Goal: Information Seeking & Learning: Learn about a topic

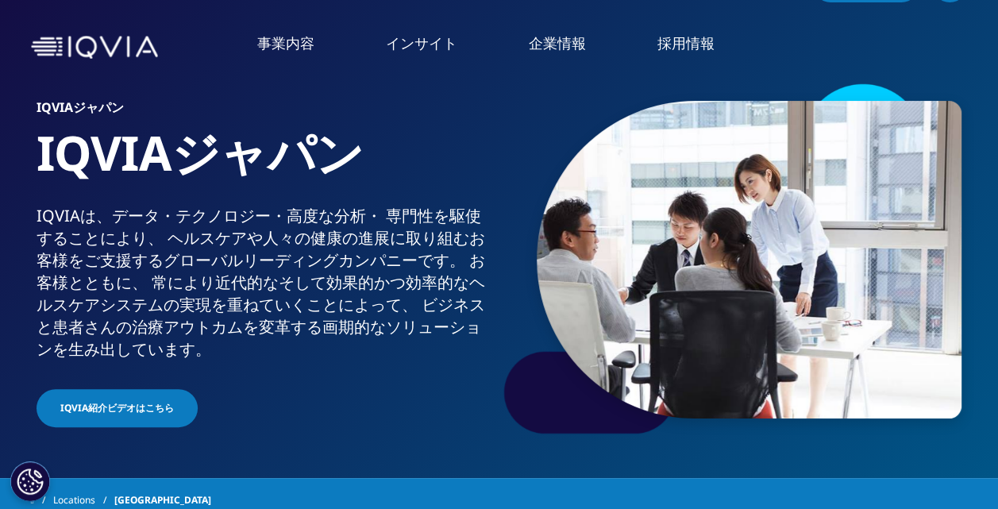
scroll to position [75, 0]
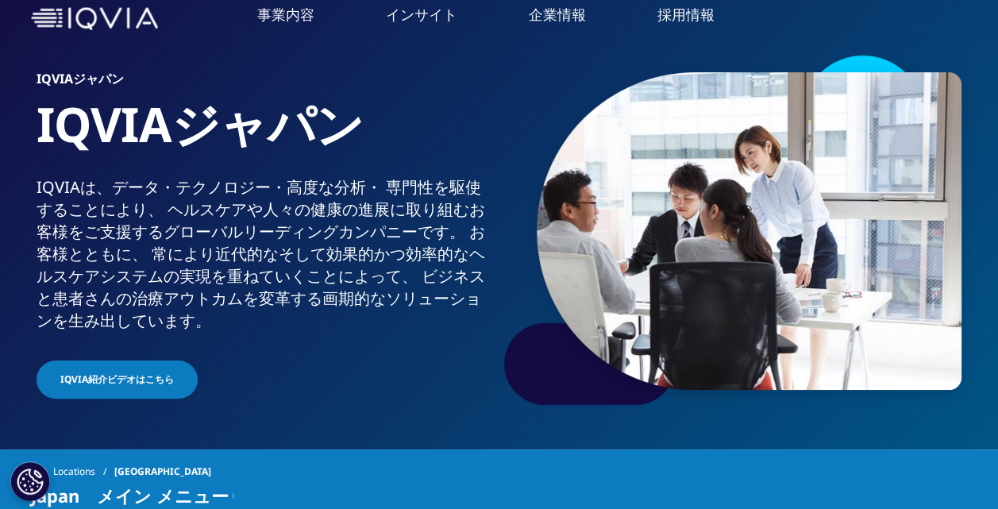
click at [479, 373] on link "概要" at bounding box center [419, 373] width 240 height 43
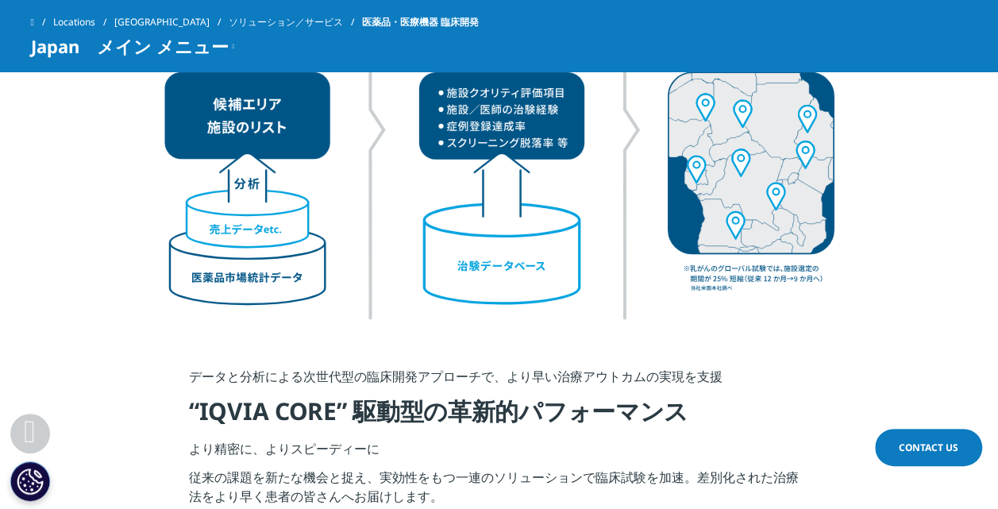
scroll to position [3244, 0]
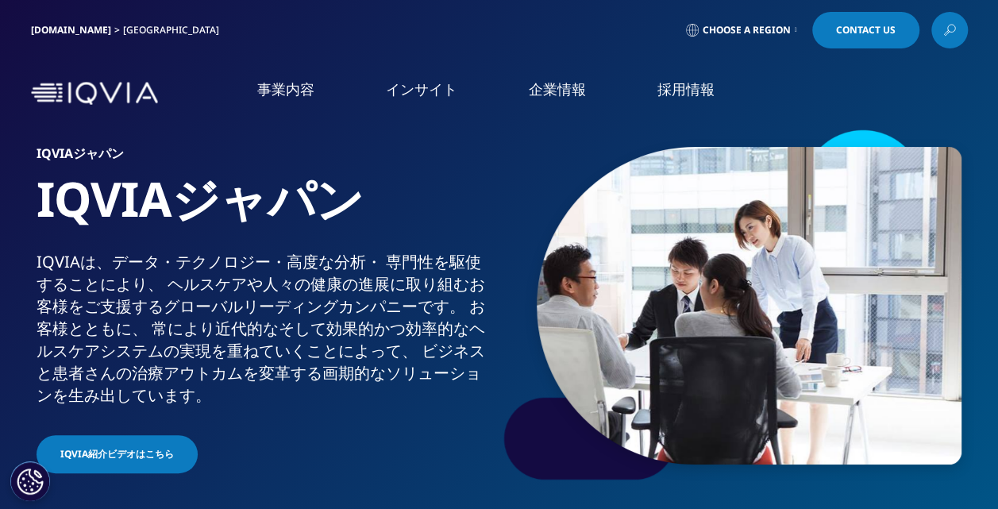
click at [279, 94] on link "事業内容" at bounding box center [285, 89] width 57 height 20
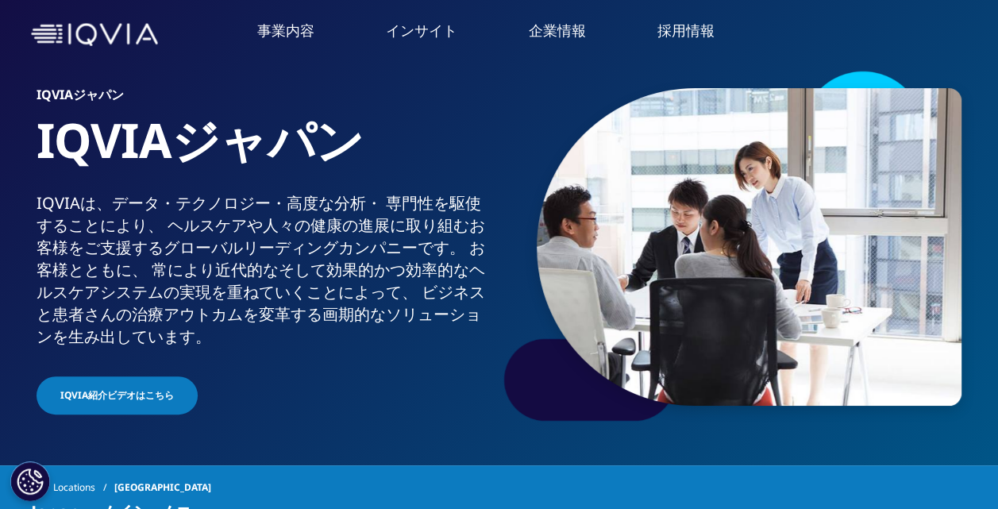
scroll to position [60, 0]
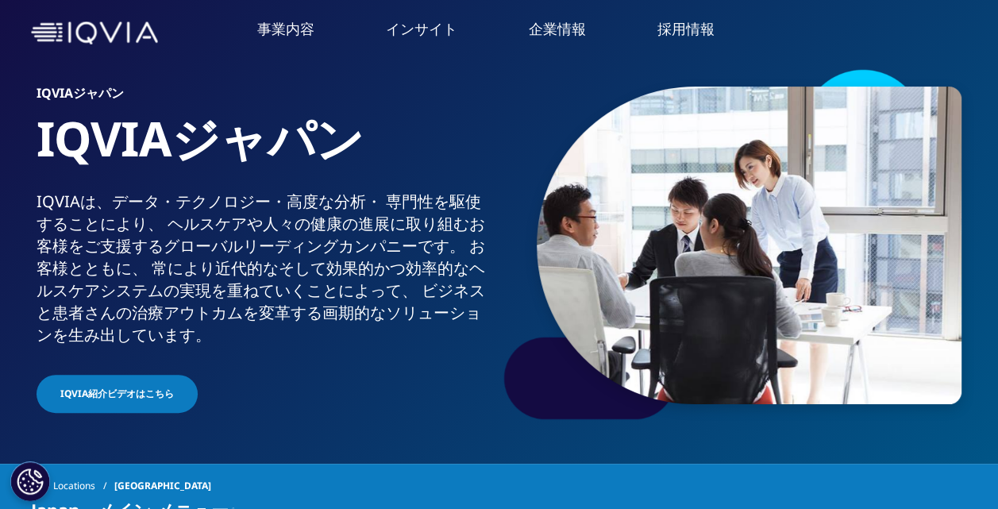
click at [772, 375] on link "より迅速に、より質の高い試験を" at bounding box center [829, 378] width 321 height 18
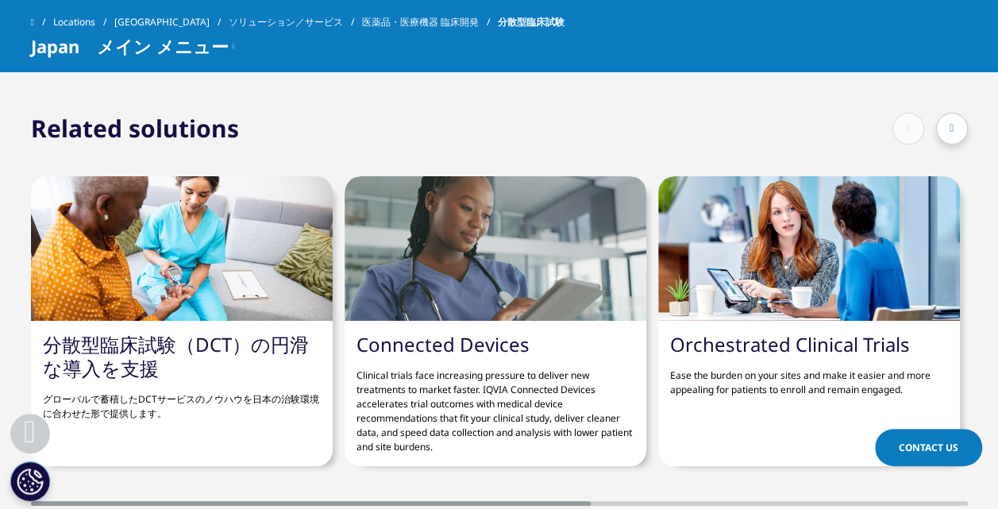
scroll to position [3070, 0]
click at [147, 334] on link "分散型臨床試験（DCT）の円滑な導入を支援" at bounding box center [176, 355] width 266 height 50
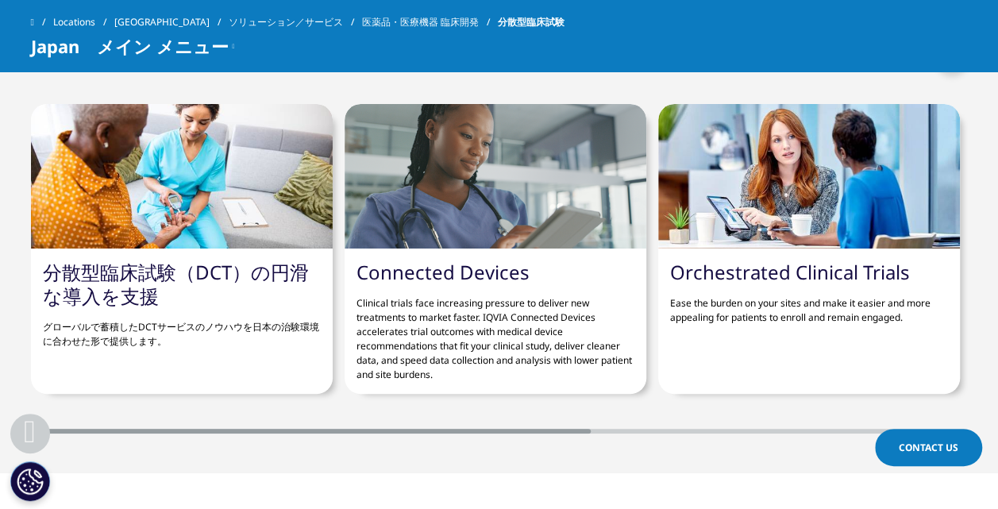
scroll to position [3070, 0]
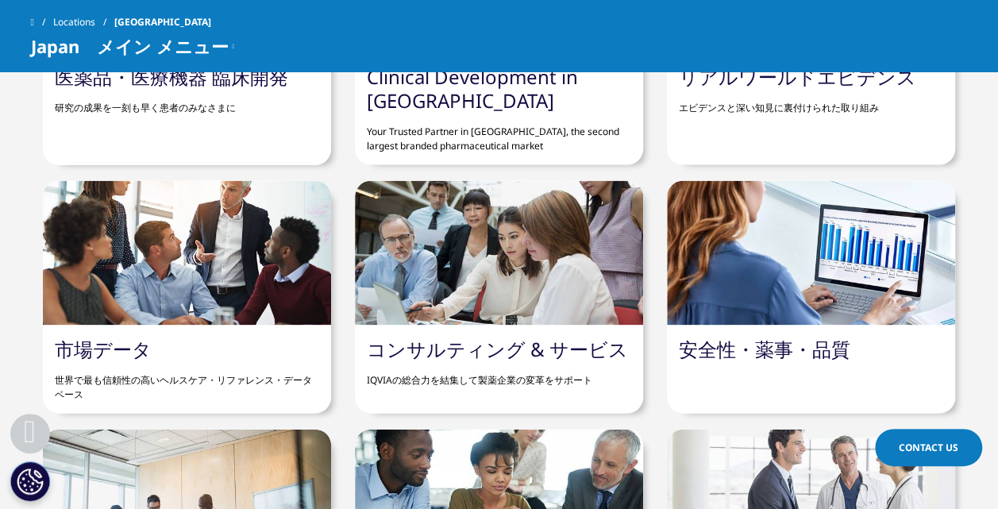
scroll to position [1515, 0]
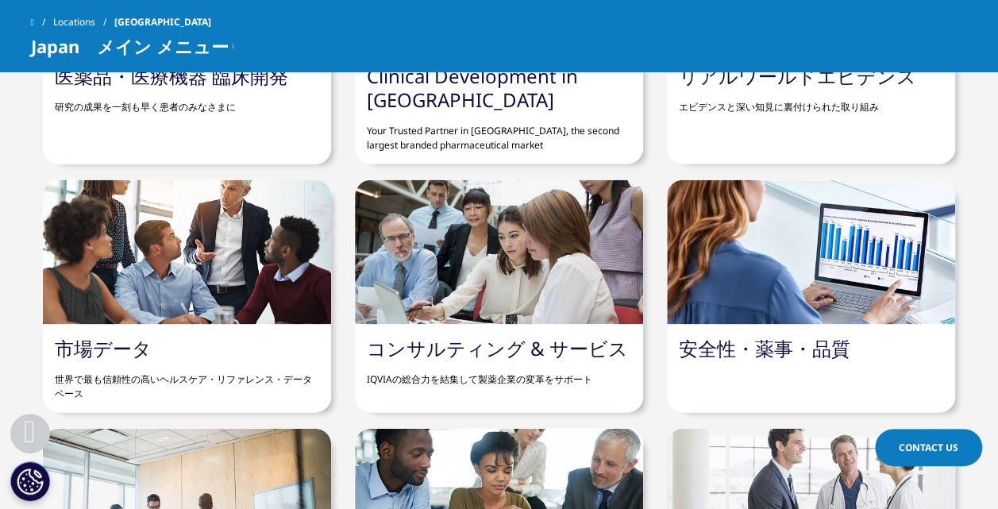
click at [790, 105] on p "エビデンスと深い知見に裏付けられた取り組み" at bounding box center [811, 101] width 264 height 26
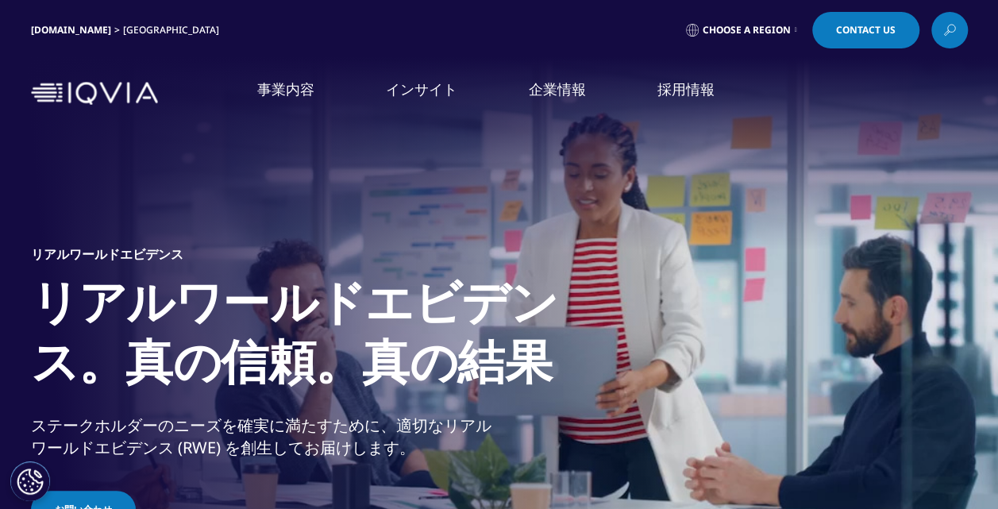
click at [652, 87] on li "採用情報 採用情報 IQVIAグループ CSO" at bounding box center [685, 105] width 129 height 52
click at [70, 206] on link "IQVIAグループ" at bounding box center [186, 204] width 325 height 18
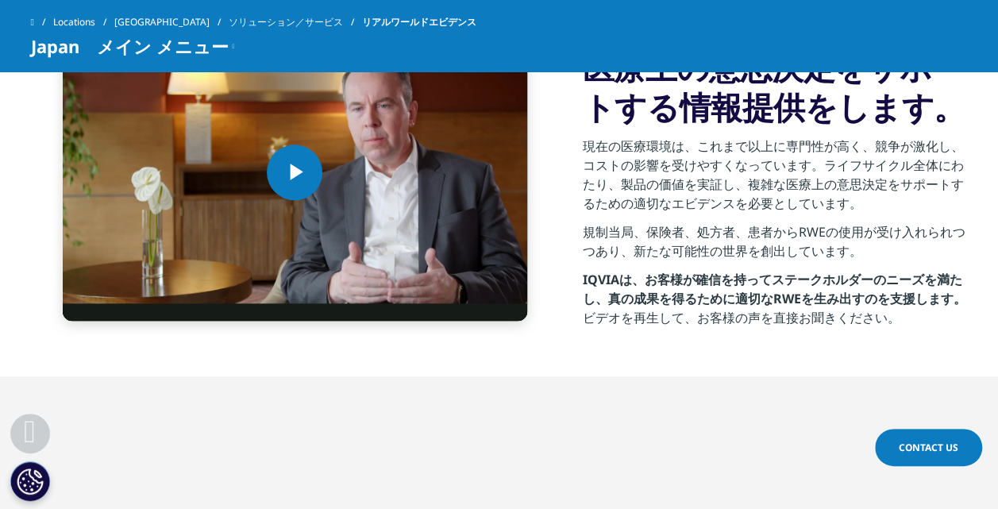
scroll to position [747, 0]
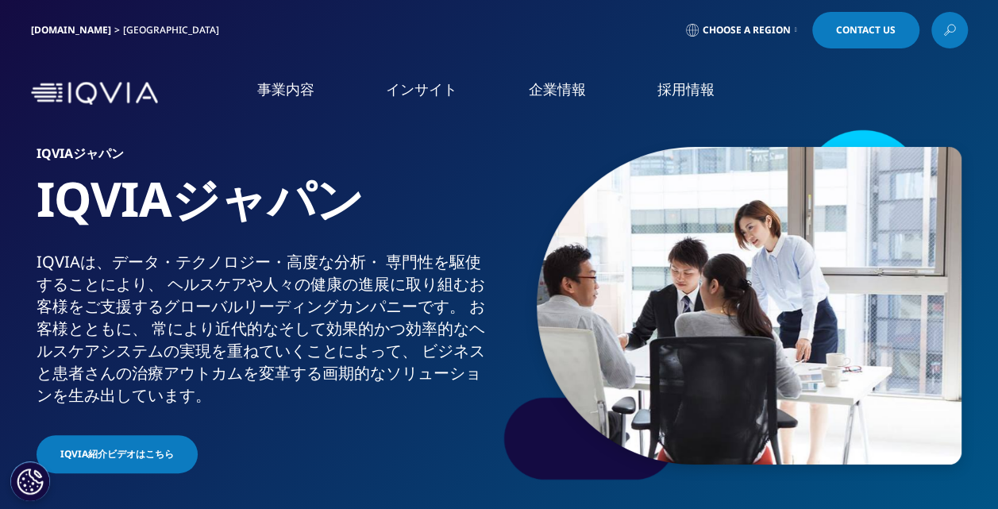
click at [447, 456] on link "概要" at bounding box center [419, 448] width 240 height 43
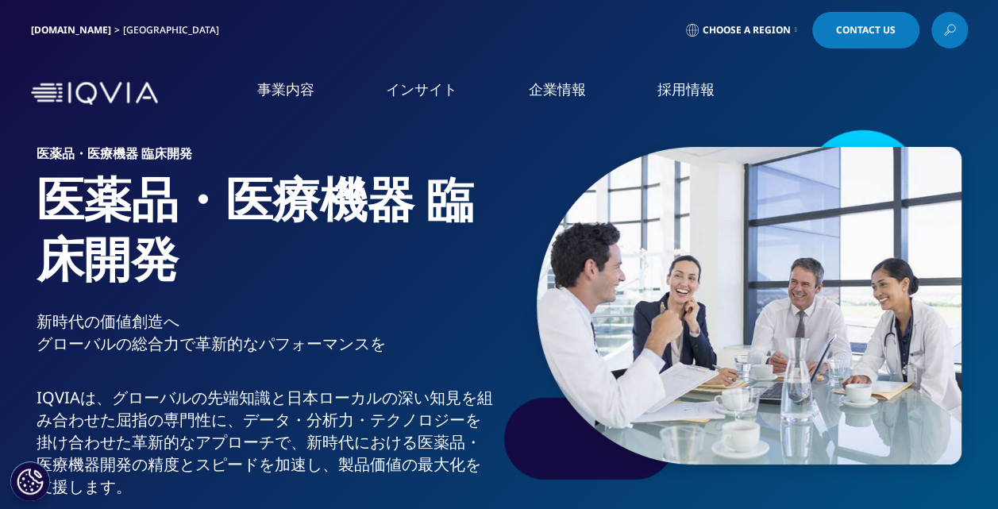
click at [447, 456] on p "IQVIAは、グローバルの先端知⁠識と日本ローカルの深い知⁠見を組み合わせた屈指の専門性に、データ・分析力・テクノロジーを掛け合わせた革新的なアプローチで、新…" at bounding box center [265, 446] width 456 height 121
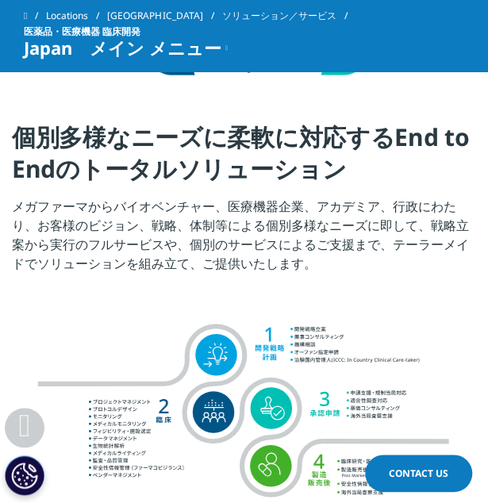
scroll to position [1359, 0]
